Goal: Transaction & Acquisition: Purchase product/service

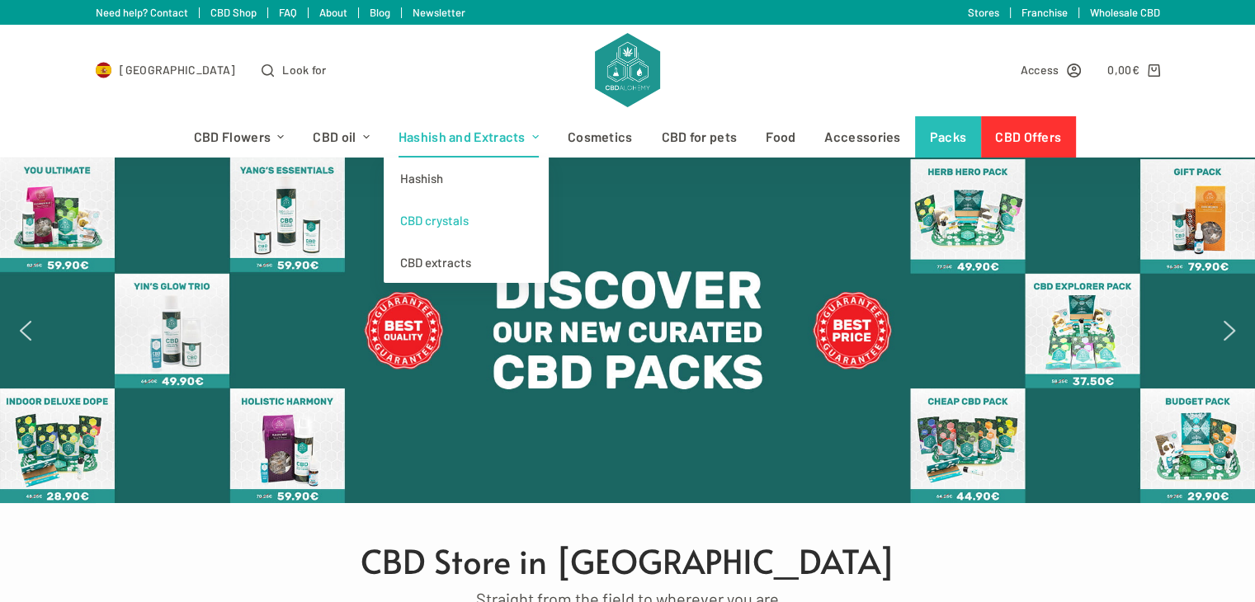
click at [450, 222] on font "CBD crystals" at bounding box center [434, 220] width 68 height 15
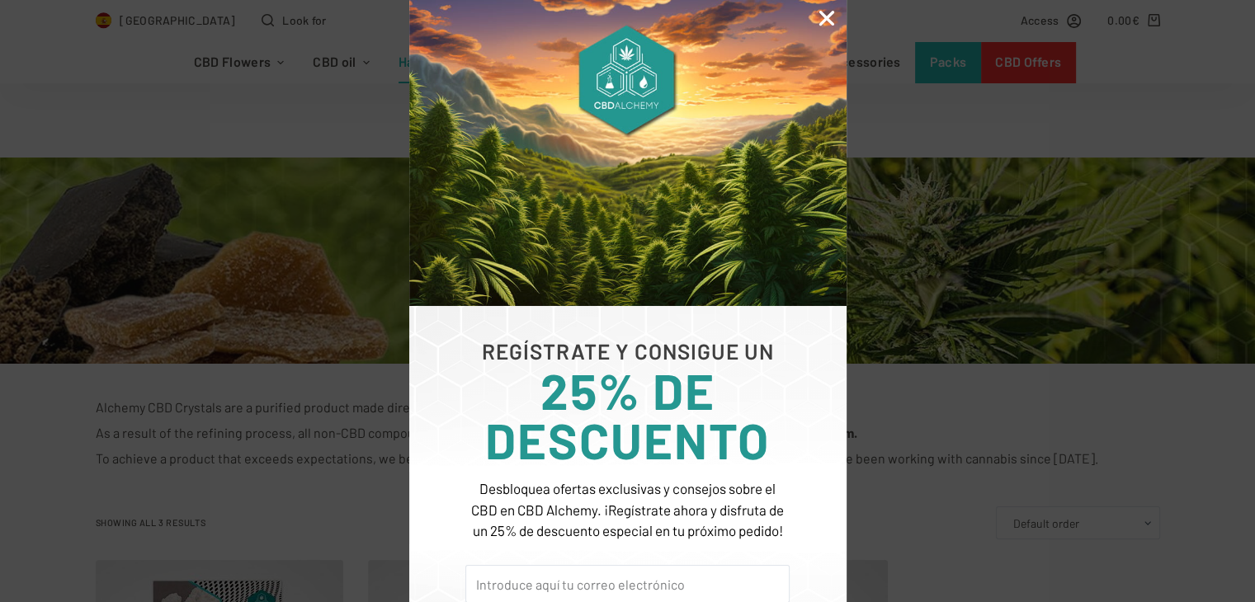
scroll to position [249, 0]
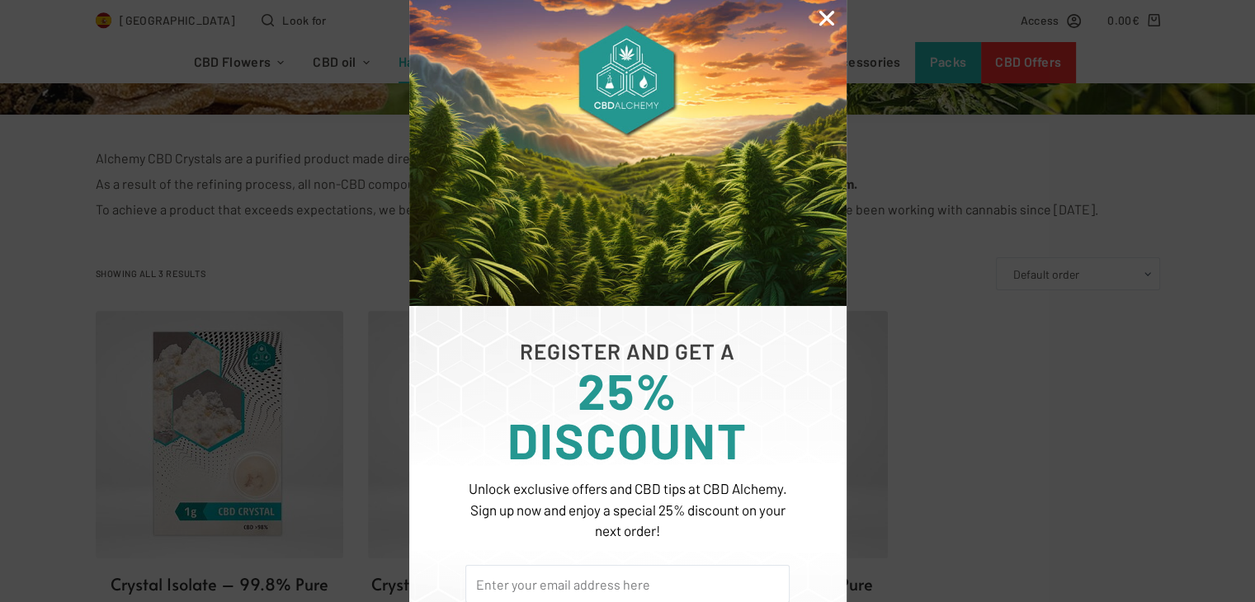
click at [836, 12] on icon "Close" at bounding box center [826, 17] width 21 height 21
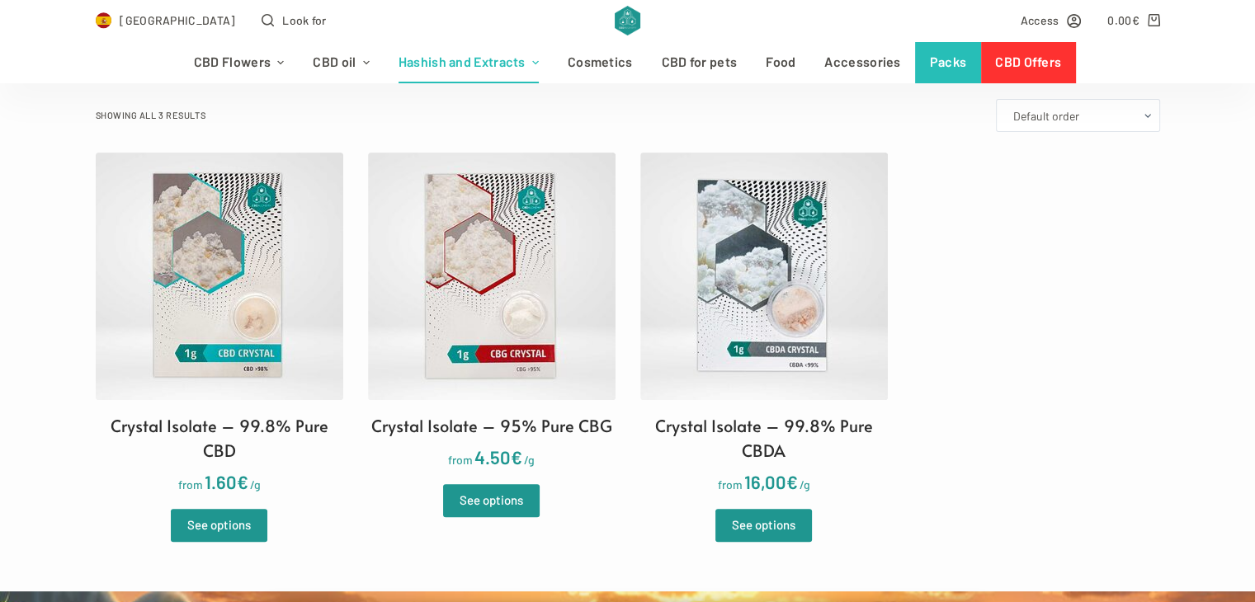
scroll to position [412, 0]
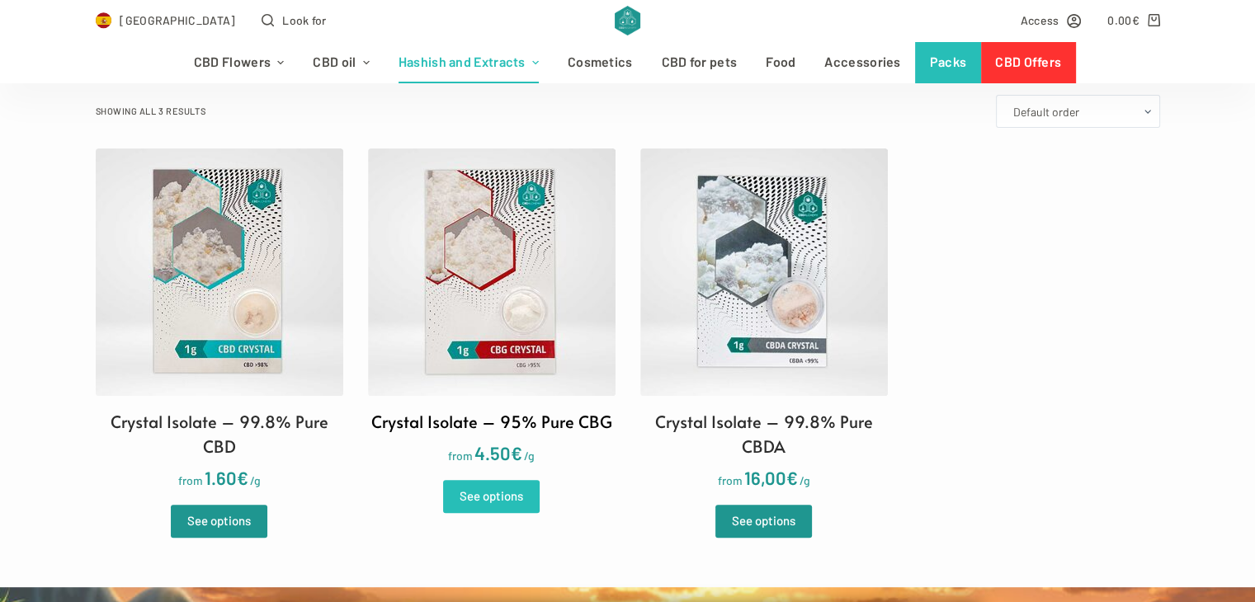
click at [502, 496] on font "See options" at bounding box center [491, 495] width 64 height 15
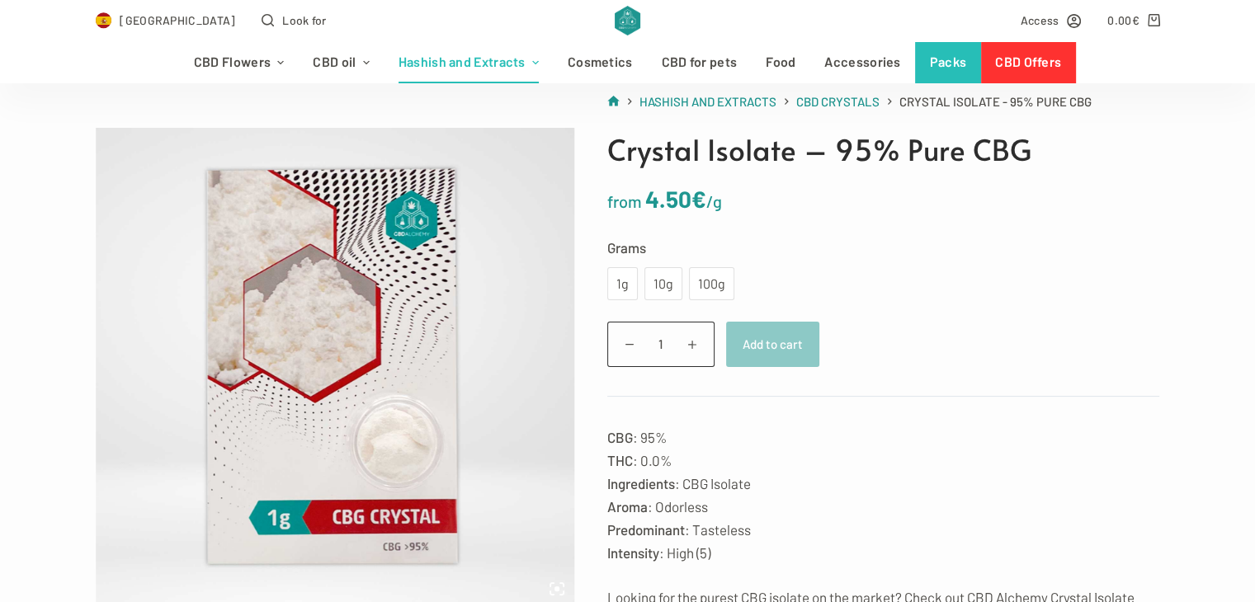
scroll to position [142, 0]
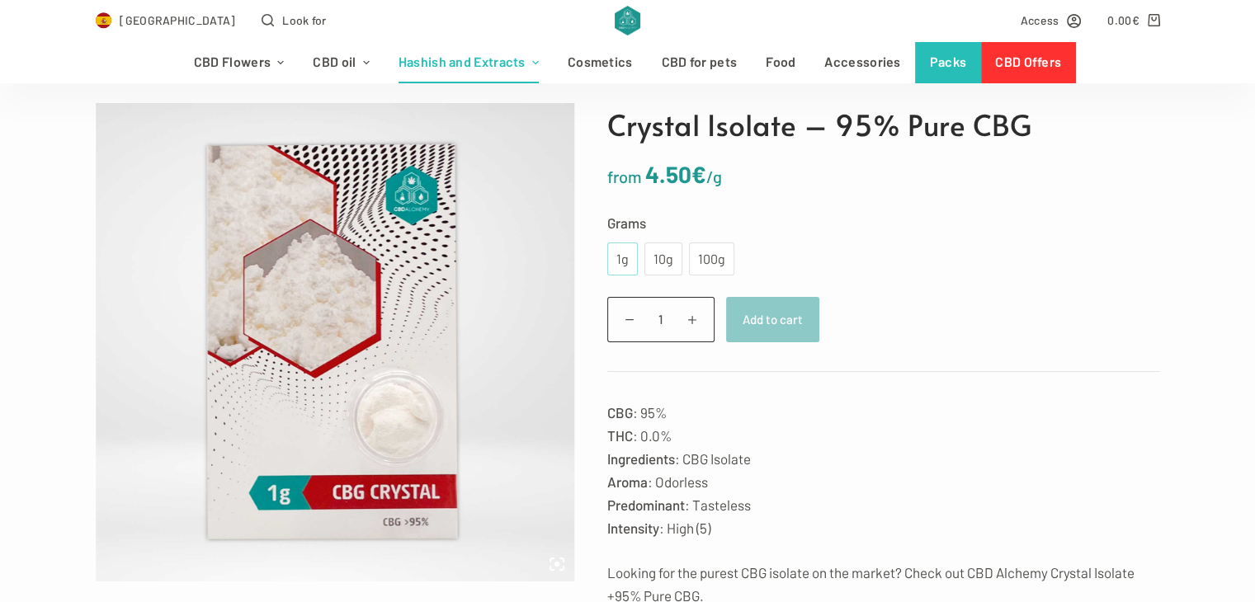
click at [624, 256] on font "1g" at bounding box center [622, 259] width 12 height 16
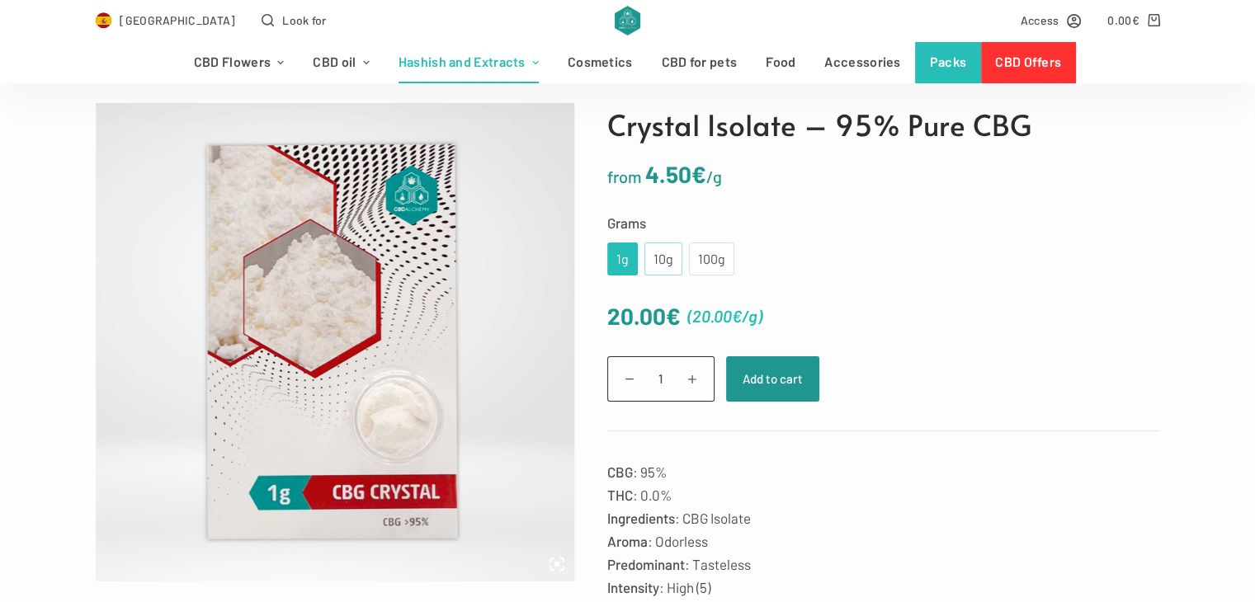
click at [657, 252] on font "10g" at bounding box center [663, 259] width 20 height 16
click at [619, 263] on font "1g" at bounding box center [622, 259] width 12 height 16
click at [659, 261] on font "10g" at bounding box center [663, 259] width 20 height 16
click at [620, 261] on font "1g" at bounding box center [622, 259] width 12 height 16
click at [657, 251] on font "10g" at bounding box center [663, 259] width 20 height 16
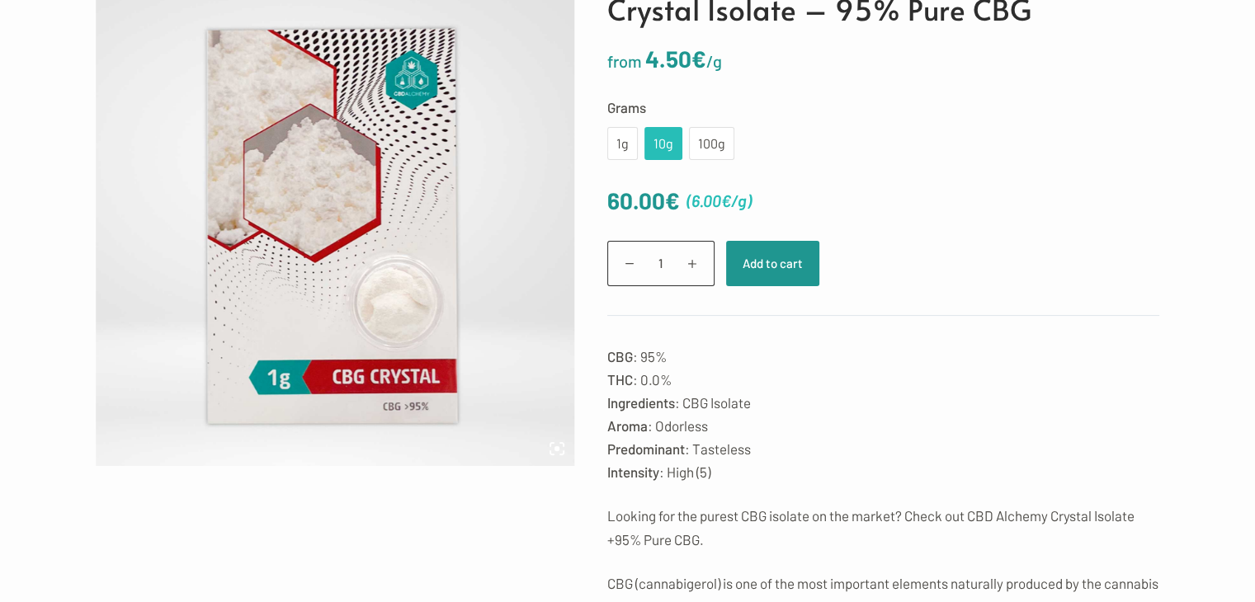
scroll to position [0, 0]
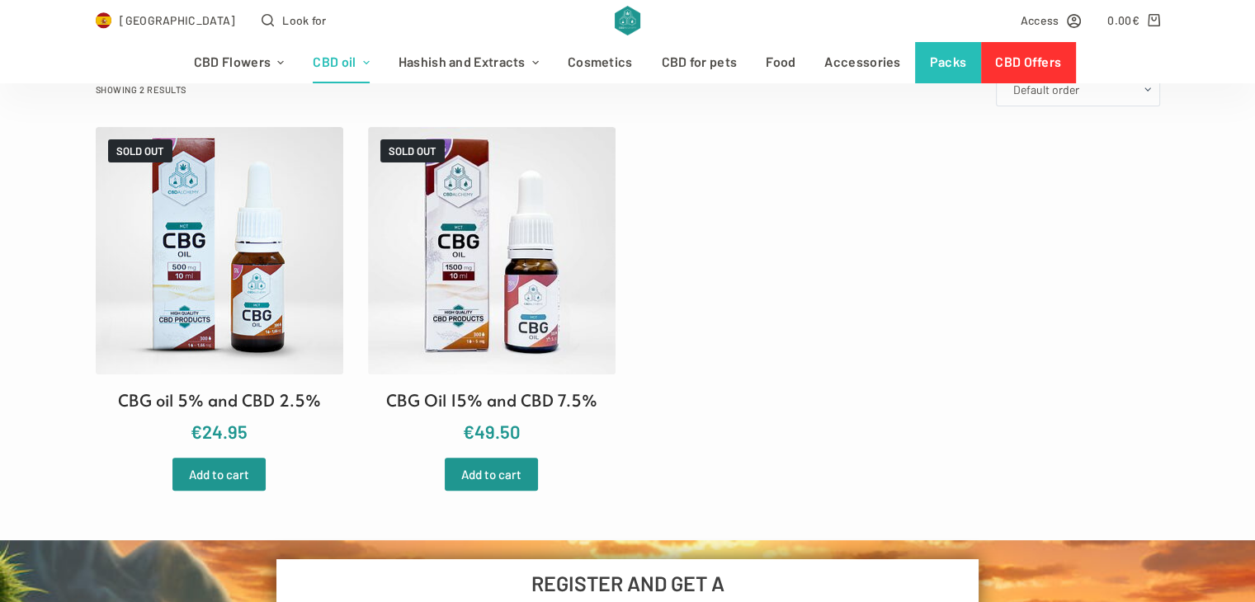
scroll to position [452, 0]
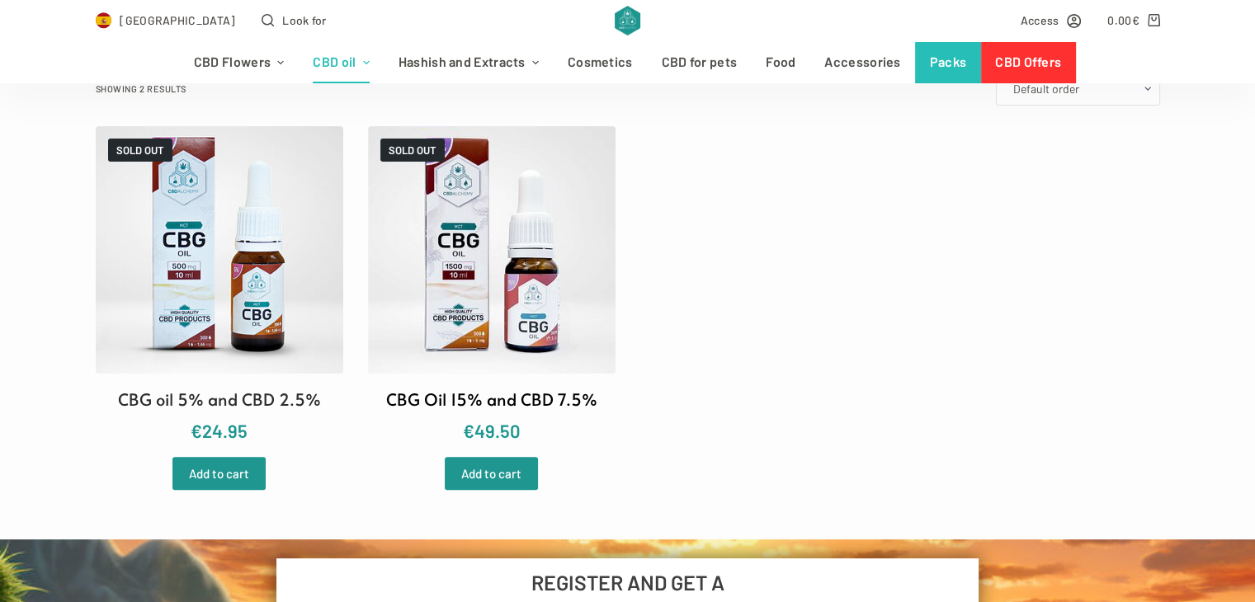
click at [439, 268] on img at bounding box center [491, 249] width 247 height 247
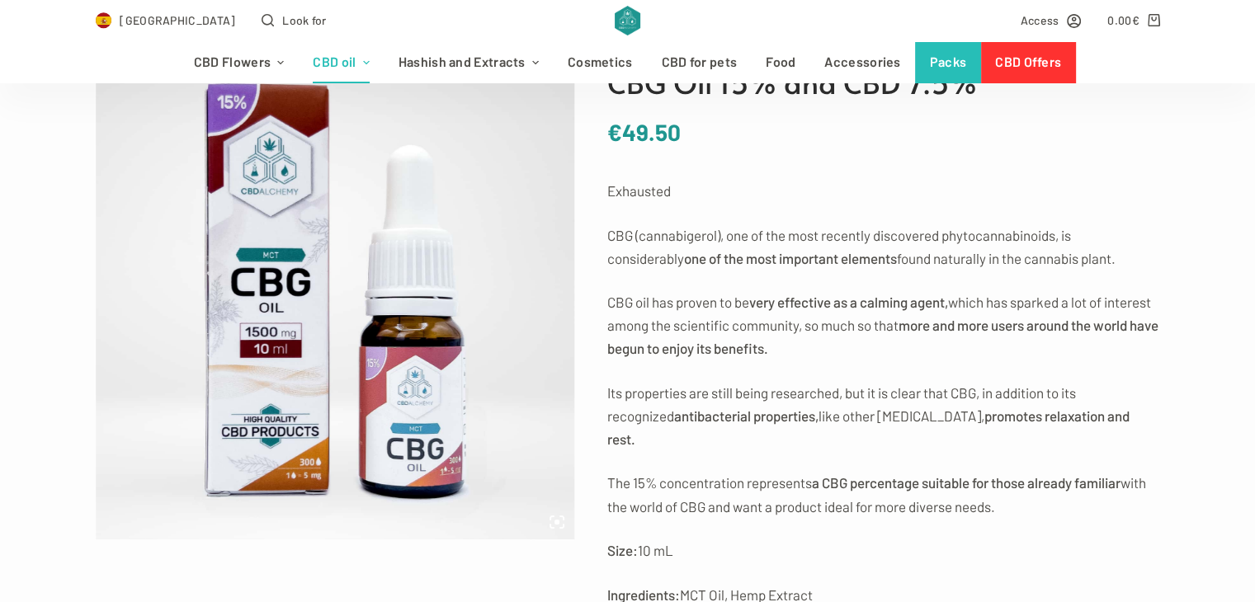
scroll to position [191, 0]
